Goal: Task Accomplishment & Management: Manage account settings

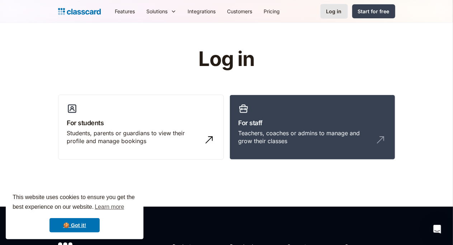
click at [342, 10] on div "Log in" at bounding box center [333, 12] width 15 height 8
click at [293, 125] on h3 "For staff" at bounding box center [312, 123] width 148 height 10
